Goal: Ask a question: Seek information or help from site administrators or community

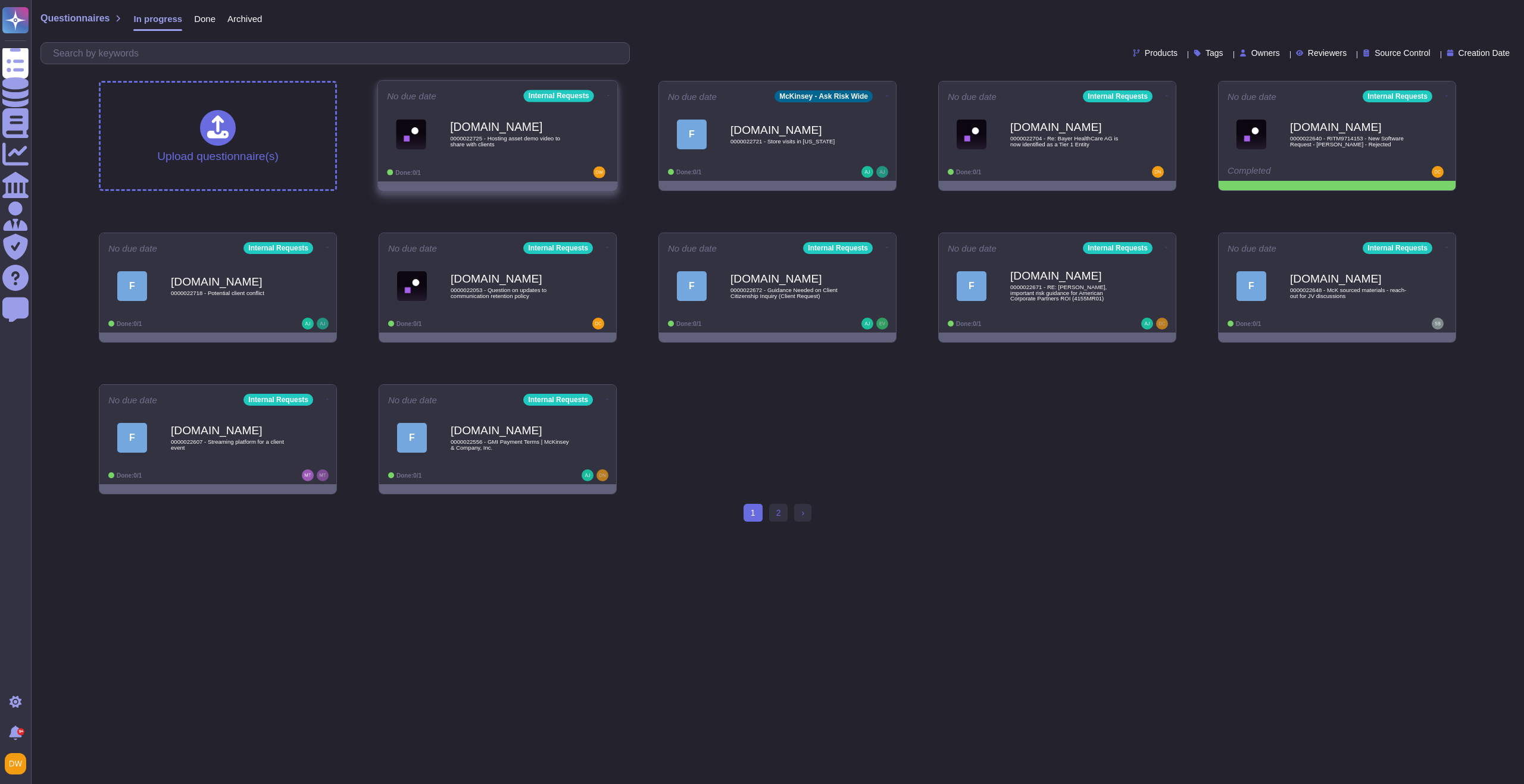
click at [512, 154] on div "[DOMAIN_NAME] 0000022725 - Hosting asset demo video to share with clients" at bounding box center [510, 134] width 120 height 48
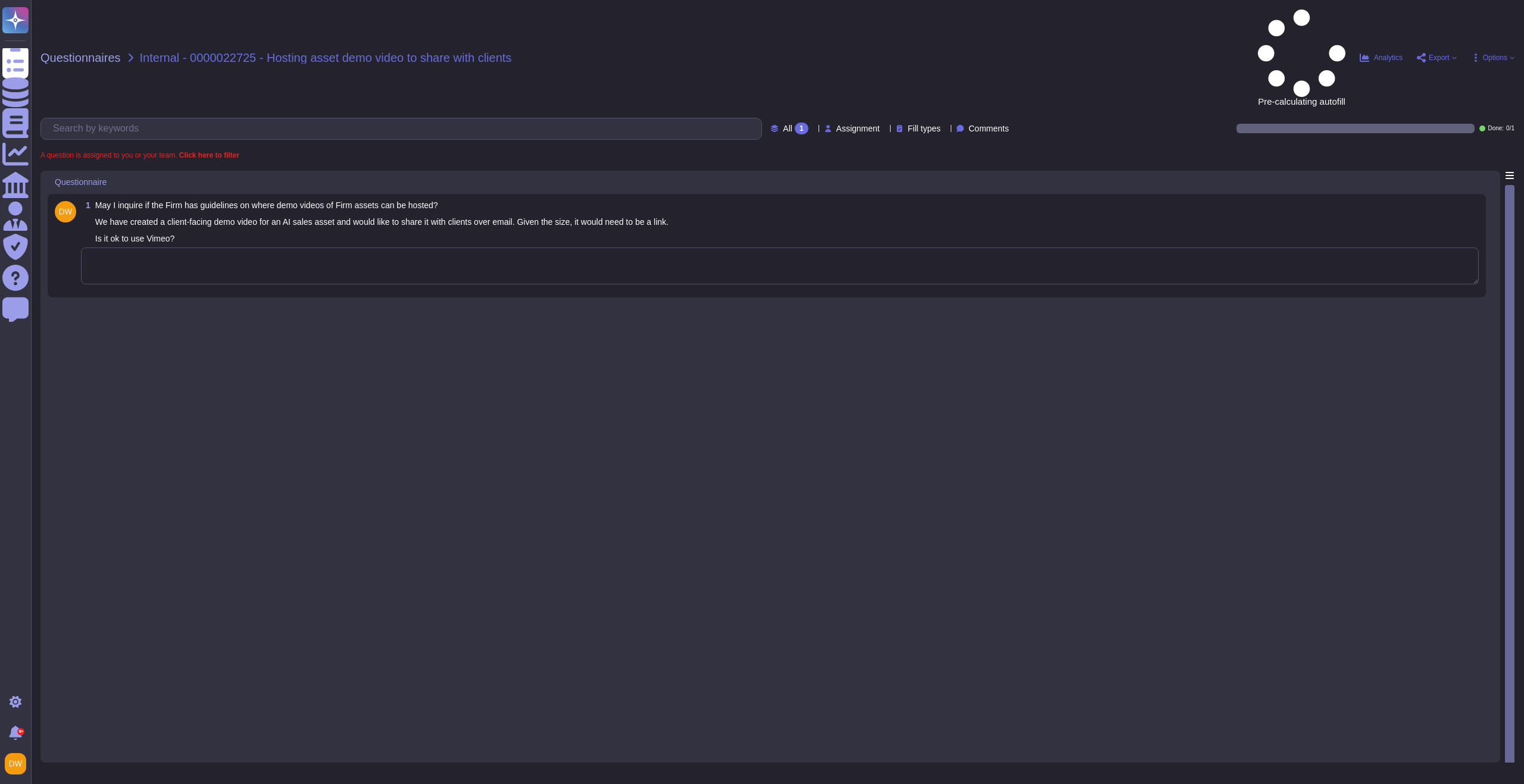
click at [462, 248] on textarea at bounding box center [780, 266] width 1397 height 37
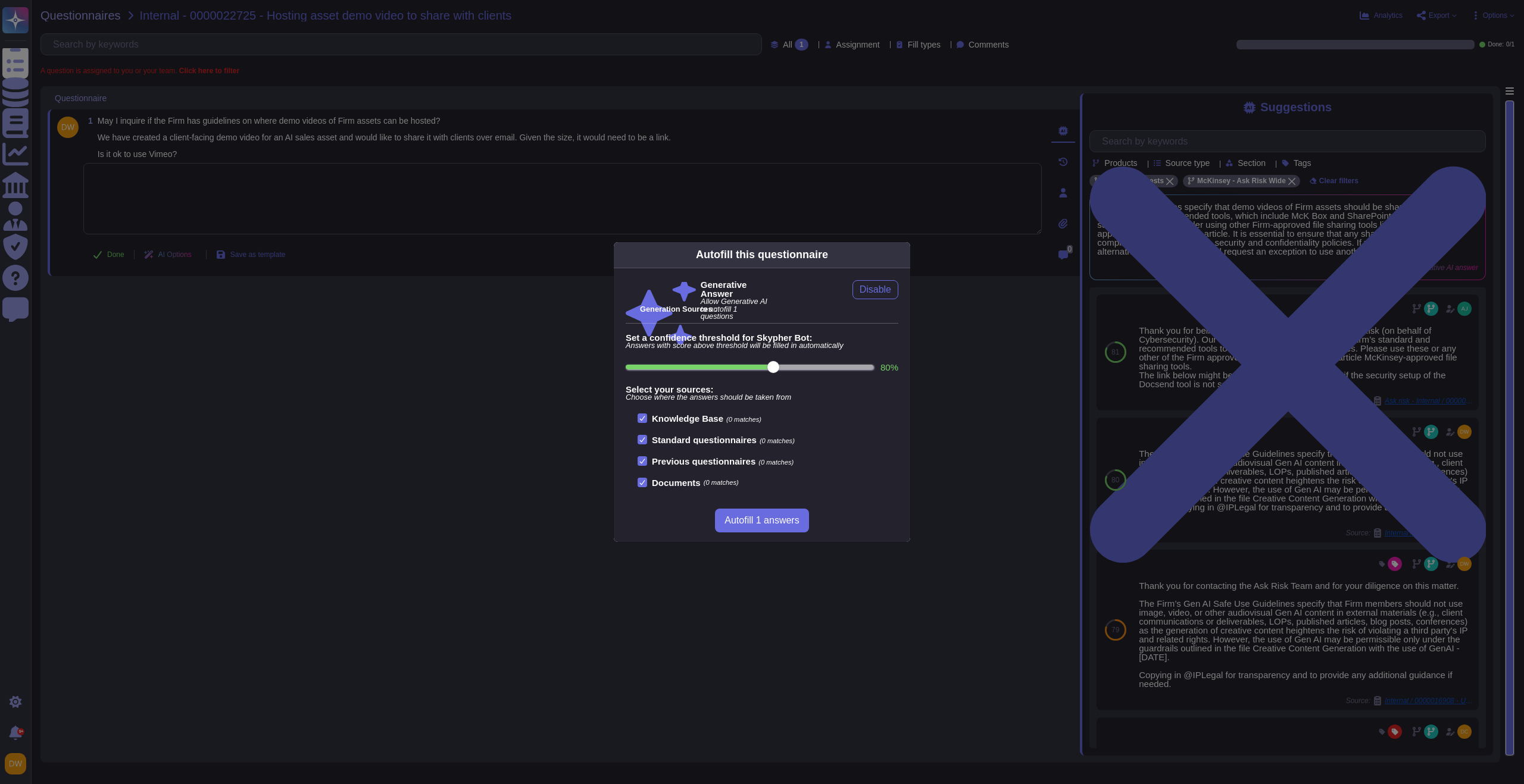
click at [903, 254] on icon at bounding box center [903, 254] width 0 height 0
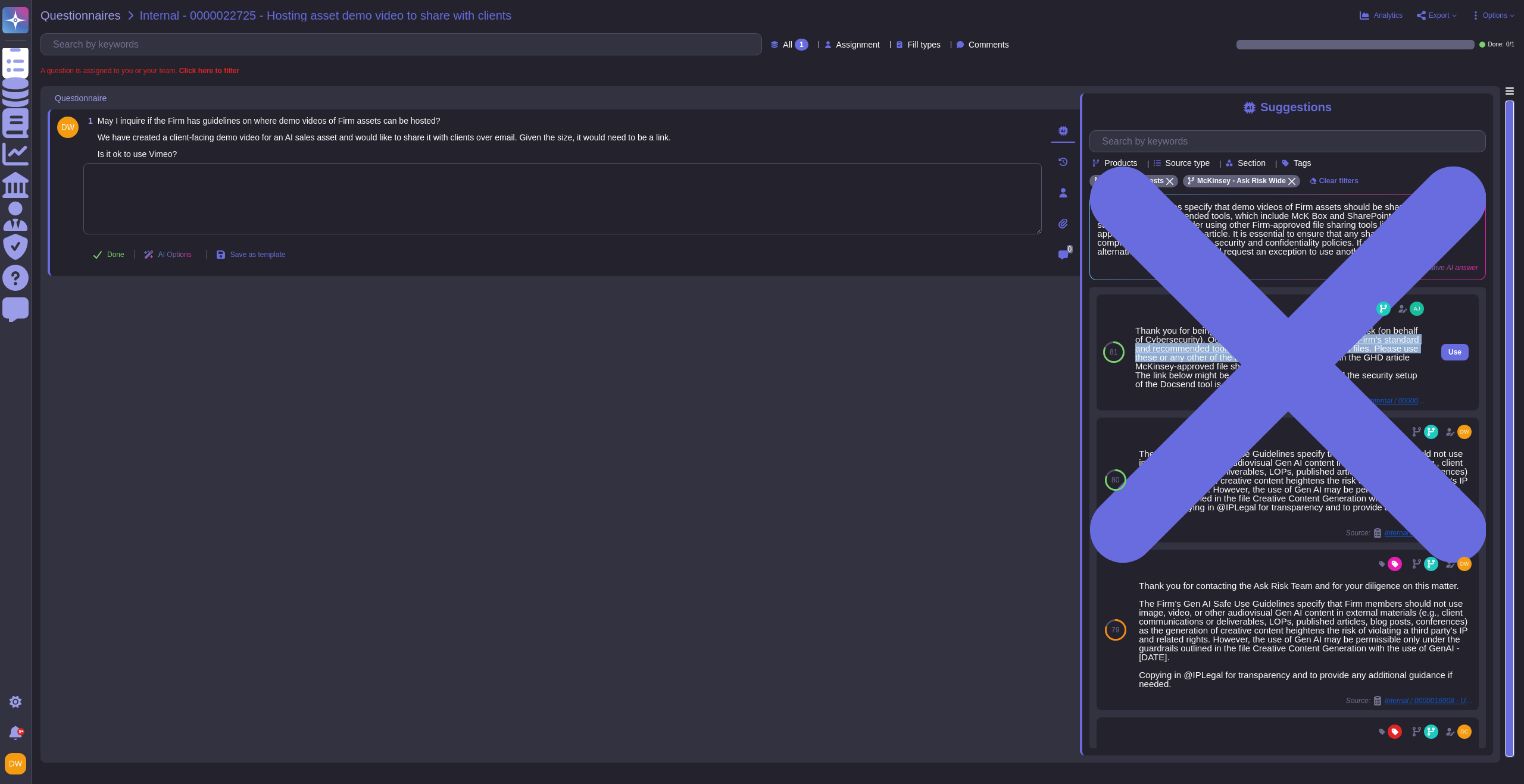
drag, startPoint x: 1257, startPoint y: 344, endPoint x: 1350, endPoint y: 356, distance: 93.8
click at [1349, 367] on div "Thank you for being cautious and for contacting our Ask Risk (on behalf of Cybe…" at bounding box center [1280, 357] width 291 height 62
click at [1339, 371] on div "Thank you for being cautious and for contacting our Ask Risk (on behalf of Cybe…" at bounding box center [1280, 357] width 291 height 62
drag, startPoint x: 1334, startPoint y: 376, endPoint x: 1239, endPoint y: 347, distance: 99.3
click at [1239, 347] on div "Thank you for being cautious and for contacting our Ask Risk (on behalf of Cybe…" at bounding box center [1280, 357] width 291 height 62
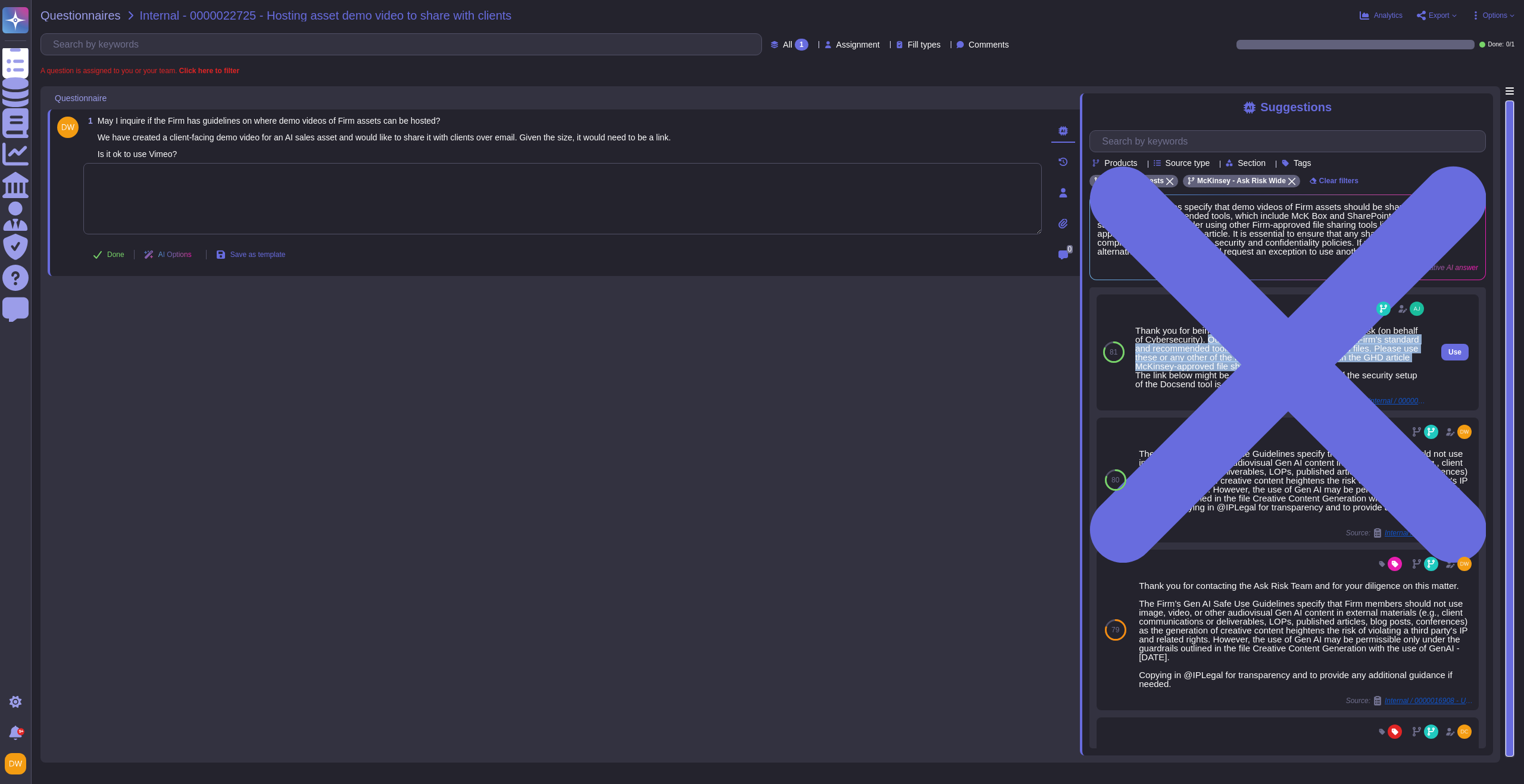
copy div "Our McK Box and SharePoint are the Firm’s standard and recommended tools to sha…"
